Goal: Navigation & Orientation: Find specific page/section

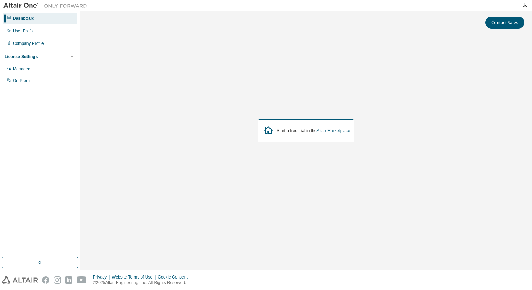
click at [28, 6] on img at bounding box center [46, 5] width 87 height 7
